Goal: Task Accomplishment & Management: Manage account settings

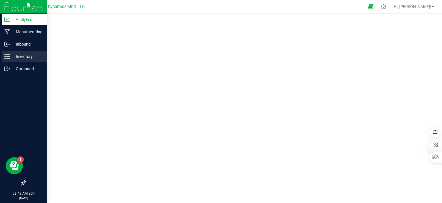
click at [8, 58] on icon at bounding box center [7, 57] width 6 height 6
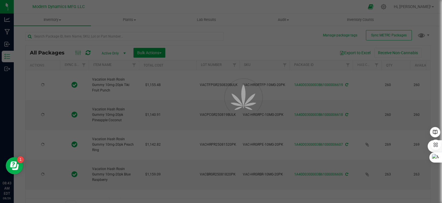
click at [407, 6] on div at bounding box center [221, 101] width 442 height 203
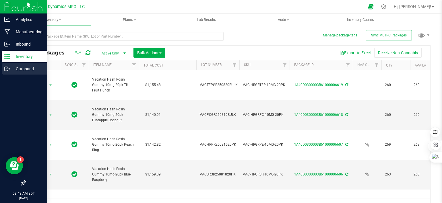
click at [6, 69] on icon at bounding box center [7, 69] width 6 height 6
click at [5, 69] on icon at bounding box center [7, 69] width 6 height 6
click at [6, 68] on icon at bounding box center [7, 69] width 6 height 6
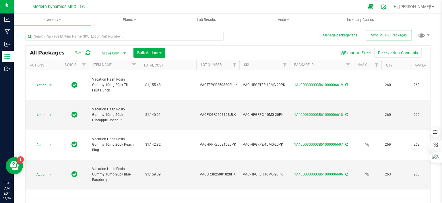
click at [387, 7] on icon at bounding box center [384, 7] width 6 height 6
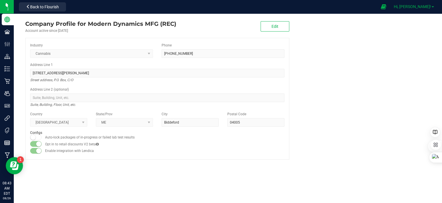
click at [432, 4] on link "Hi, [PERSON_NAME]!" at bounding box center [414, 7] width 45 height 6
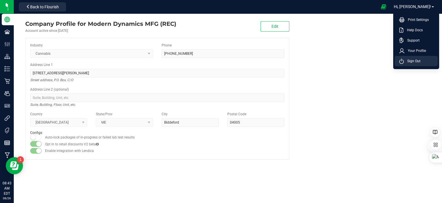
click at [409, 60] on span "Sign Out" at bounding box center [412, 61] width 17 height 6
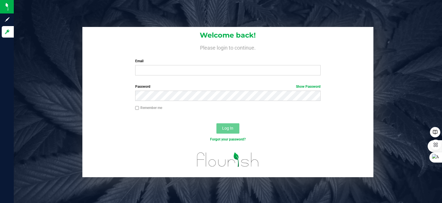
click at [159, 65] on div "Email Required Please format your email correctly." at bounding box center [228, 67] width 194 height 17
click at [155, 69] on input "Email" at bounding box center [227, 70] width 185 height 10
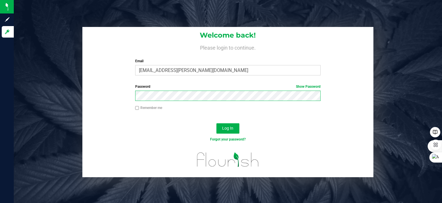
click at [216, 123] on button "Log In" at bounding box center [227, 128] width 23 height 10
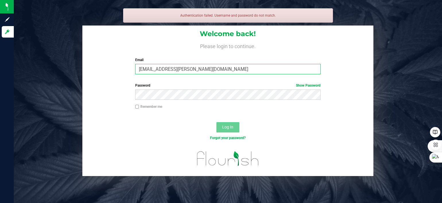
click at [237, 65] on input "[EMAIL_ADDRESS][PERSON_NAME][DOMAIN_NAME]" at bounding box center [227, 69] width 185 height 10
click at [300, 84] on link "Show Password" at bounding box center [308, 86] width 25 height 4
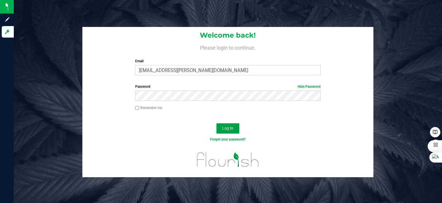
click at [229, 129] on span "Log In" at bounding box center [227, 128] width 11 height 5
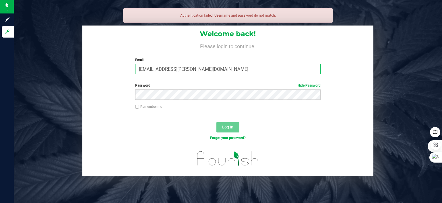
click at [223, 68] on input "[EMAIL_ADDRESS][PERSON_NAME][DOMAIN_NAME]" at bounding box center [227, 69] width 185 height 10
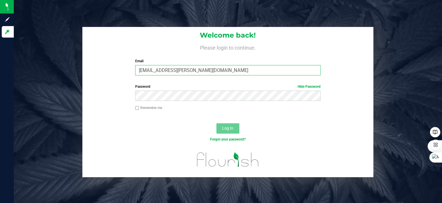
drag, startPoint x: 223, startPoint y: 69, endPoint x: 103, endPoint y: 75, distance: 120.2
click at [103, 75] on div "Welcome back! Please login to continue. Email [EMAIL_ADDRESS][PERSON_NAME][DOMA…" at bounding box center [227, 53] width 291 height 53
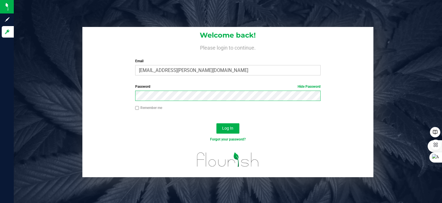
click at [216, 123] on button "Log In" at bounding box center [227, 128] width 23 height 10
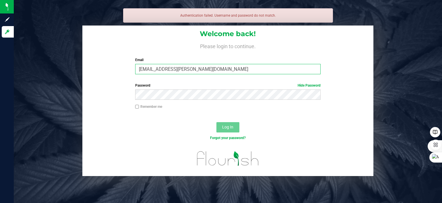
click at [267, 72] on input "[EMAIL_ADDRESS][PERSON_NAME][DOMAIN_NAME]" at bounding box center [227, 69] width 185 height 10
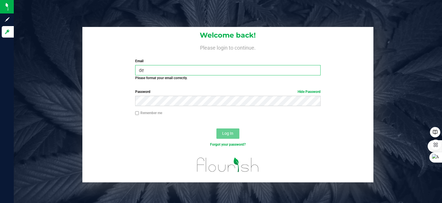
type input "[PERSON_NAME][EMAIL_ADDRESS][DOMAIN_NAME]"
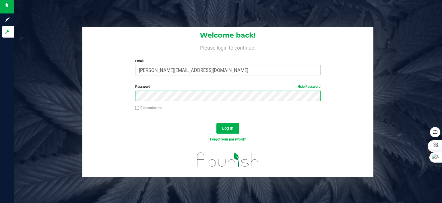
click at [216, 123] on button "Log In" at bounding box center [227, 128] width 23 height 10
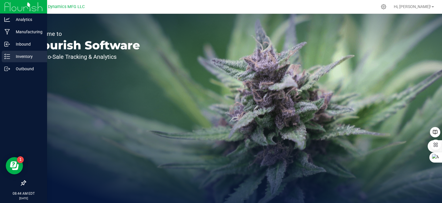
click at [9, 56] on icon at bounding box center [7, 57] width 6 height 6
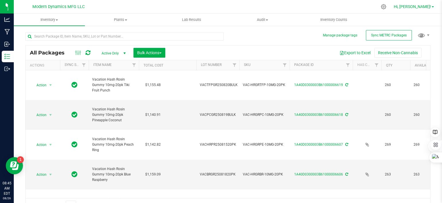
click at [431, 6] on span "Hi, [PERSON_NAME]!" at bounding box center [412, 6] width 37 height 5
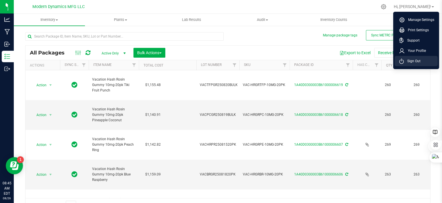
click at [413, 61] on span "Sign Out" at bounding box center [412, 61] width 17 height 6
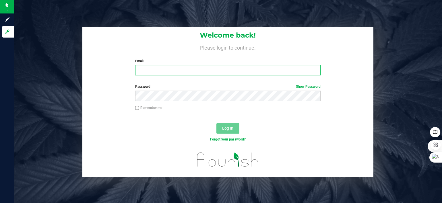
click at [158, 72] on input "Email" at bounding box center [227, 70] width 185 height 10
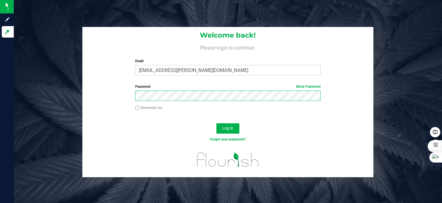
click at [216, 123] on button "Log In" at bounding box center [227, 128] width 23 height 10
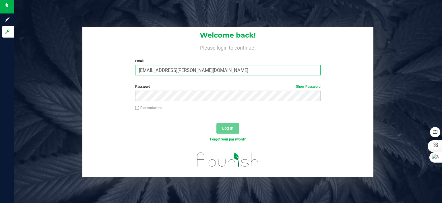
click at [225, 70] on input "[EMAIL_ADDRESS][PERSON_NAME][DOMAIN_NAME]" at bounding box center [227, 70] width 185 height 10
drag, startPoint x: 225, startPoint y: 70, endPoint x: 73, endPoint y: 61, distance: 151.9
click at [73, 61] on div "Welcome back! Please login to continue. Email [EMAIL_ADDRESS][PERSON_NAME] Requ…" at bounding box center [227, 102] width 437 height 150
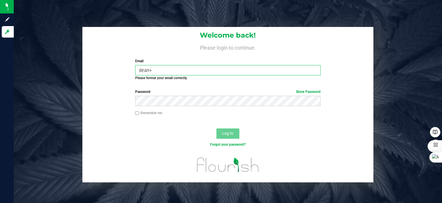
type input "[PERSON_NAME][EMAIL_ADDRESS][DOMAIN_NAME]"
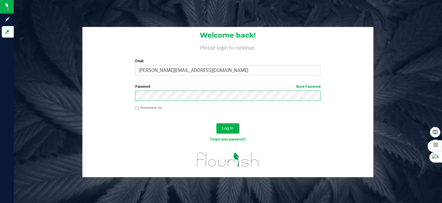
click at [216, 123] on button "Log In" at bounding box center [227, 128] width 23 height 10
